Goal: Information Seeking & Learning: Compare options

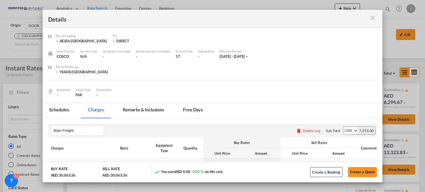
scroll to position [166, 0]
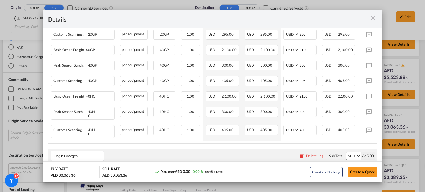
click at [376, 16] on md-icon "icon-close m-3 fg-AAA8AD cursor" at bounding box center [373, 18] width 7 height 7
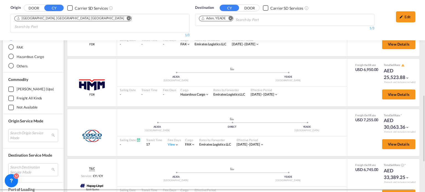
click at [230, 19] on md-icon "Remove" at bounding box center [231, 18] width 4 height 4
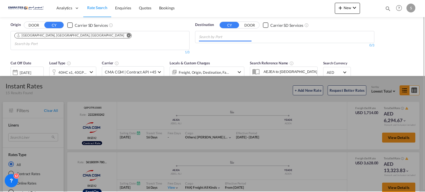
scroll to position [0, 0]
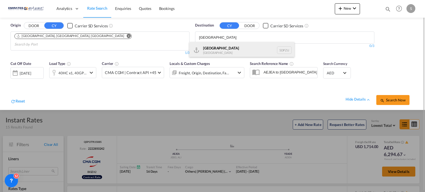
type input "[GEOGRAPHIC_DATA]"
click at [210, 49] on div "[GEOGRAPHIC_DATA] [GEOGRAPHIC_DATA] SDPZU" at bounding box center [241, 50] width 105 height 17
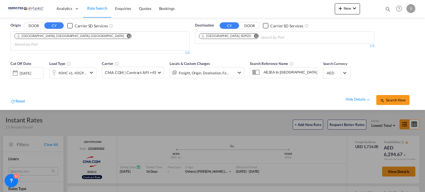
click at [392, 96] on button "Search Now" at bounding box center [393, 100] width 33 height 10
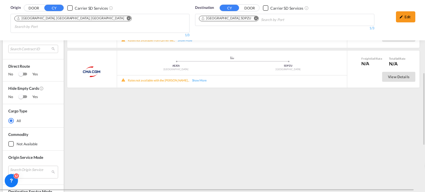
scroll to position [138, 0]
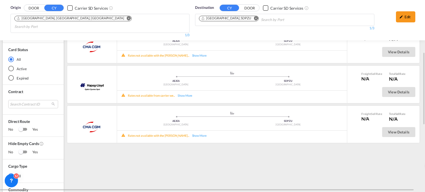
click at [254, 18] on md-icon "Remove" at bounding box center [256, 18] width 4 height 4
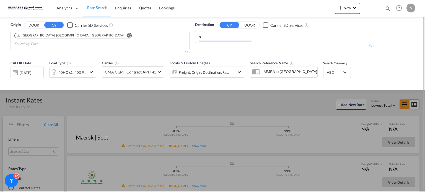
scroll to position [0, 0]
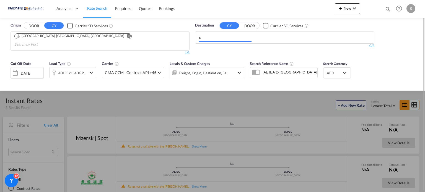
type input "a"
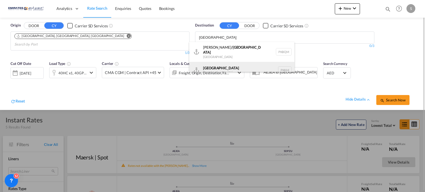
type input "[GEOGRAPHIC_DATA]"
click at [214, 69] on div "Karachi [GEOGRAPHIC_DATA] PKKHI" at bounding box center [241, 70] width 105 height 17
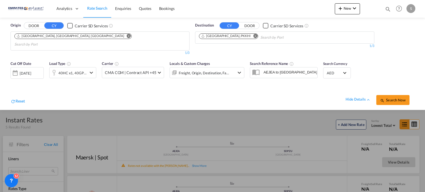
click at [392, 98] on button "Search Now" at bounding box center [393, 100] width 33 height 10
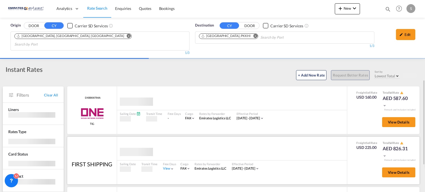
scroll to position [55, 0]
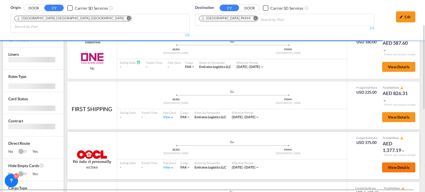
click at [392, 166] on span "View Details" at bounding box center [399, 168] width 22 height 4
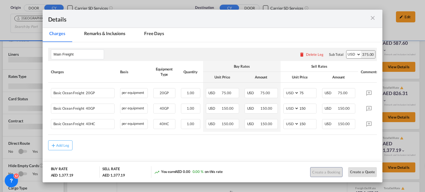
scroll to position [0, 0]
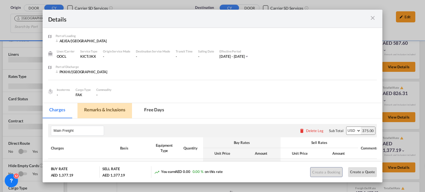
click at [107, 111] on md-tab-item "Remarks & Inclusions" at bounding box center [105, 110] width 55 height 15
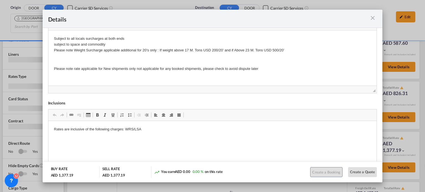
scroll to position [222, 0]
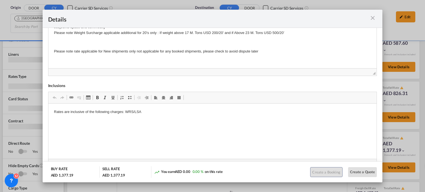
click at [378, 17] on div "Details" at bounding box center [213, 19] width 340 height 18
click at [374, 18] on md-icon "icon-close m-3 fg-AAA8AD cursor" at bounding box center [373, 18] width 7 height 7
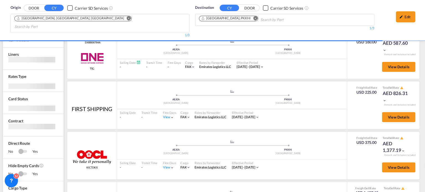
scroll to position [25, 0]
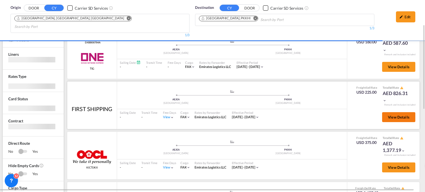
click at [399, 113] on button "View Details" at bounding box center [398, 117] width 33 height 10
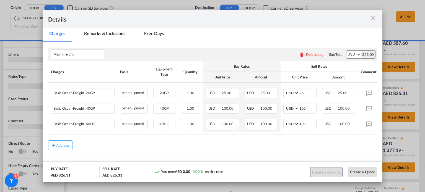
scroll to position [54, 0]
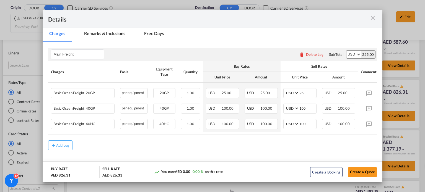
click at [371, 16] on md-icon "icon-close m-3 fg-AAA8AD cursor" at bounding box center [373, 18] width 7 height 7
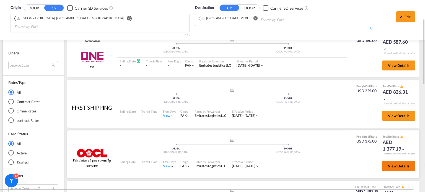
click at [385, 161] on button "View Details" at bounding box center [398, 166] width 33 height 10
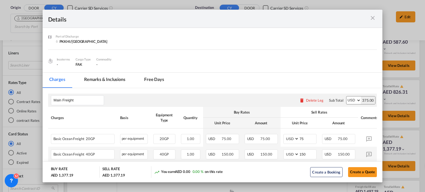
scroll to position [78, 0]
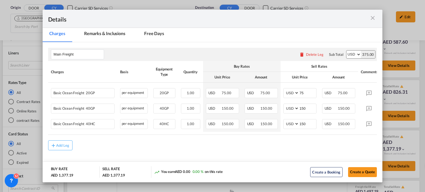
click at [373, 17] on md-icon "icon-close m-3 fg-AAA8AD cursor" at bounding box center [373, 18] width 7 height 7
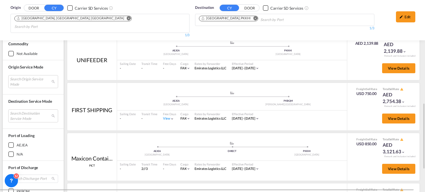
scroll to position [359, 0]
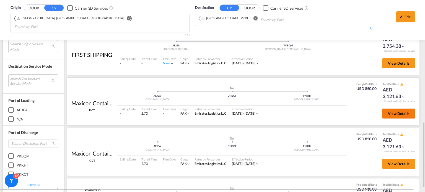
click at [388, 112] on span "View Details" at bounding box center [399, 114] width 22 height 4
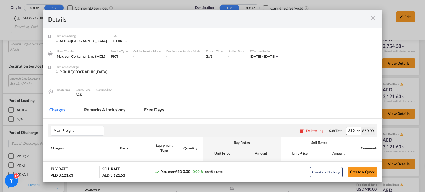
scroll to position [78, 0]
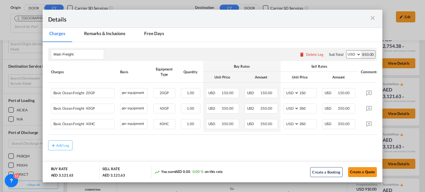
click at [373, 15] on md-icon "icon-close m-3 fg-AAA8AD cursor" at bounding box center [373, 18] width 7 height 7
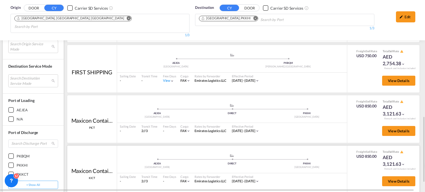
scroll to position [286, 0]
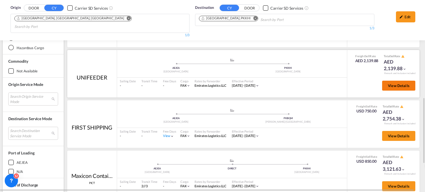
click at [394, 84] on span "View Details" at bounding box center [399, 86] width 22 height 4
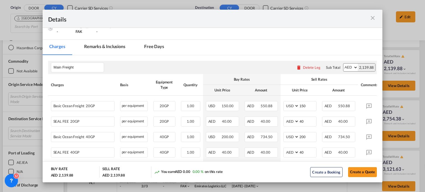
scroll to position [111, 0]
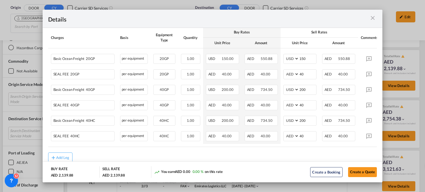
click at [371, 18] on md-icon "icon-close m-3 fg-AAA8AD cursor" at bounding box center [373, 18] width 7 height 7
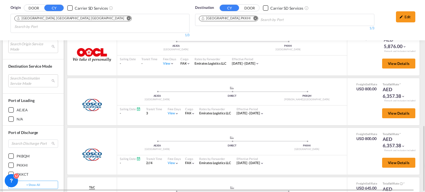
scroll to position [469, 0]
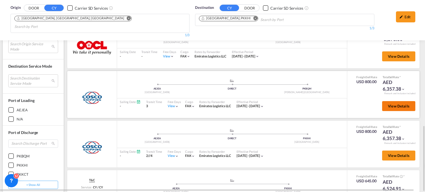
click at [390, 104] on span "View Details" at bounding box center [399, 106] width 22 height 4
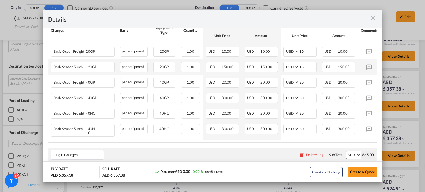
scroll to position [111, 0]
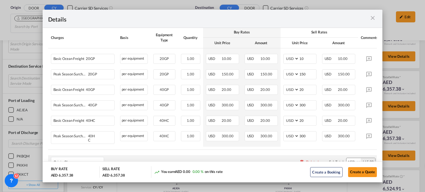
click at [368, 19] on div "Port of ..." at bounding box center [361, 18] width 33 height 7
click at [373, 15] on md-icon "icon-close m-3 fg-AAA8AD cursor" at bounding box center [373, 18] width 7 height 7
